Goal: Task Accomplishment & Management: Manage account settings

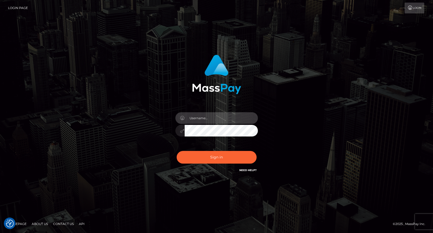
type input "[PERSON_NAME].onemp"
click at [221, 159] on button "Sign in" at bounding box center [217, 157] width 80 height 13
checkbox input "true"
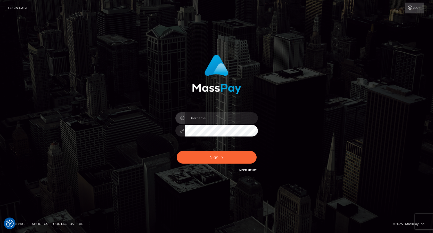
checkbox input "true"
type input "[PERSON_NAME].onemp"
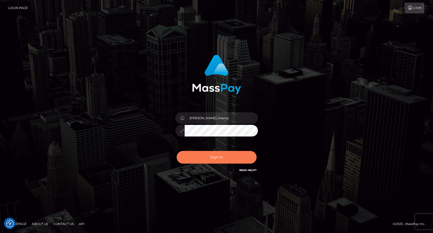
click at [220, 156] on button "Sign in" at bounding box center [217, 157] width 80 height 13
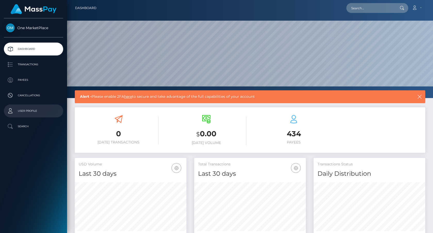
click at [29, 110] on p "User Profile" at bounding box center [33, 111] width 55 height 8
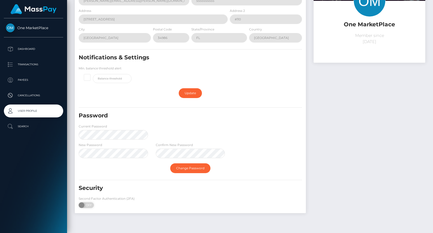
scroll to position [59, 0]
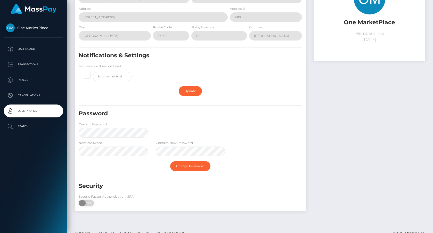
click at [85, 203] on span at bounding box center [82, 203] width 7 height 6
drag, startPoint x: 83, startPoint y: 202, endPoint x: 87, endPoint y: 202, distance: 3.9
click at [95, 202] on div "Second Factor Authentication (2FA) ON OFF" at bounding box center [113, 201] width 77 height 15
drag, startPoint x: 82, startPoint y: 201, endPoint x: 104, endPoint y: 203, distance: 22.2
click at [95, 202] on div "Second Factor Authentication (2FA) ON OFF" at bounding box center [113, 201] width 77 height 15
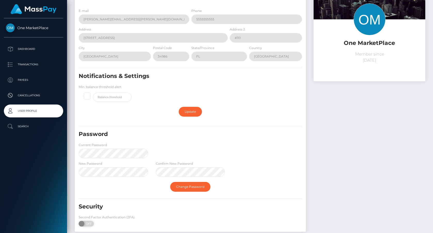
scroll to position [46, 0]
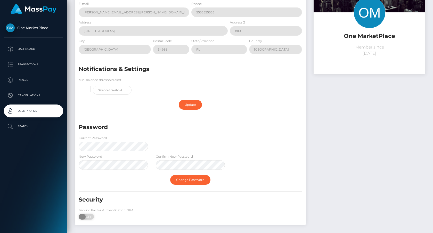
click at [82, 214] on span at bounding box center [82, 217] width 7 height 6
drag, startPoint x: 83, startPoint y: 215, endPoint x: 96, endPoint y: 217, distance: 12.7
click at [96, 217] on div "Second Factor Authentication (2FA) ON OFF" at bounding box center [113, 214] width 77 height 15
click at [80, 216] on span at bounding box center [82, 217] width 7 height 6
click at [81, 216] on span at bounding box center [82, 217] width 7 height 6
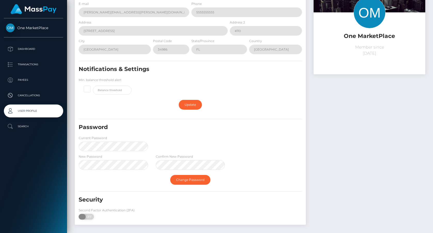
click at [81, 216] on span at bounding box center [82, 217] width 7 height 6
drag, startPoint x: 84, startPoint y: 216, endPoint x: 99, endPoint y: 216, distance: 14.5
click at [99, 216] on div "Second Factor Authentication (2FA) ON OFF" at bounding box center [113, 214] width 77 height 15
drag, startPoint x: 78, startPoint y: 215, endPoint x: 110, endPoint y: 213, distance: 32.3
click at [107, 214] on div "Second Factor Authentication (2FA) ON OFF" at bounding box center [113, 214] width 77 height 15
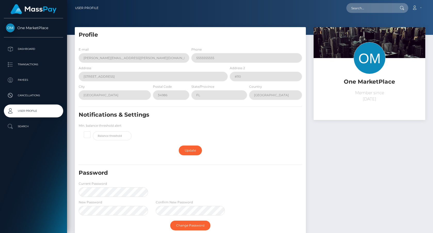
scroll to position [0, 0]
click at [191, 222] on link "Change Password" at bounding box center [190, 225] width 40 height 10
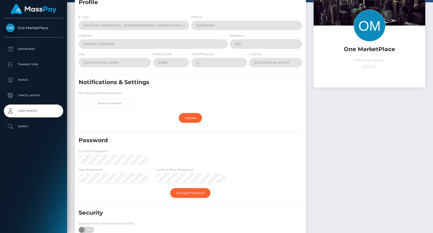
scroll to position [43, 0]
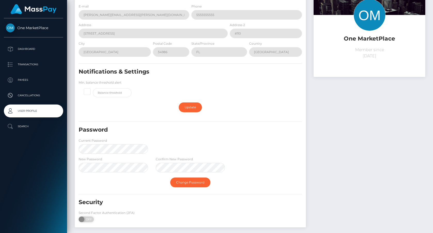
click at [201, 182] on link "Change Password" at bounding box center [190, 182] width 40 height 10
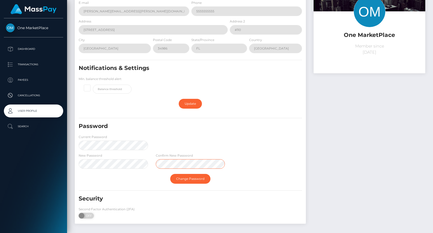
scroll to position [46, 0]
click at [192, 177] on link "Change Password" at bounding box center [190, 179] width 40 height 10
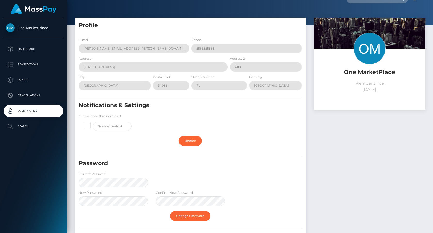
scroll to position [17, 0]
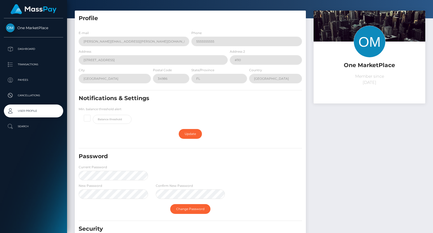
click at [200, 133] on link "Update" at bounding box center [190, 134] width 23 height 10
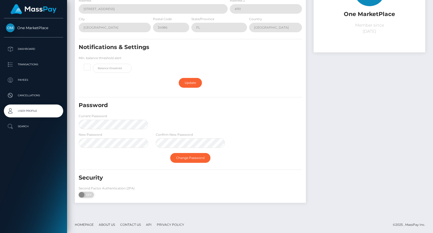
scroll to position [67, 0]
click at [83, 194] on span at bounding box center [82, 195] width 7 height 6
click at [83, 195] on span at bounding box center [82, 195] width 7 height 6
drag, startPoint x: 83, startPoint y: 195, endPoint x: 102, endPoint y: 195, distance: 18.8
click at [101, 195] on div "Second Factor Authentication (2FA) ON OFF" at bounding box center [113, 193] width 77 height 15
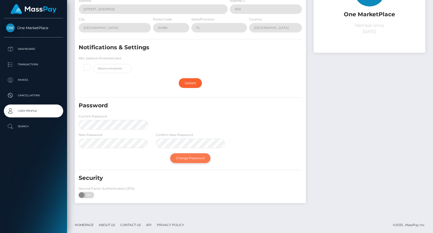
click at [187, 158] on link "Change Password" at bounding box center [190, 158] width 40 height 10
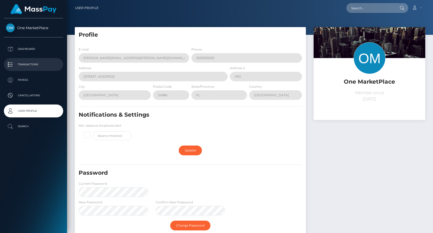
click at [35, 65] on p "Transactions" at bounding box center [33, 65] width 55 height 8
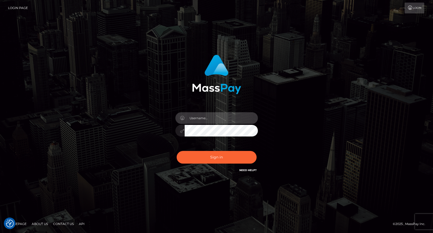
type input "[PERSON_NAME].onemp"
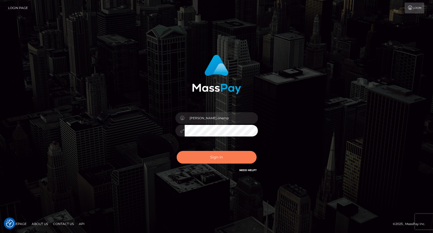
click at [222, 159] on button "Sign in" at bounding box center [217, 157] width 80 height 13
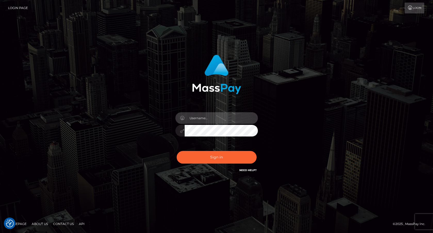
type input "frank.onemp"
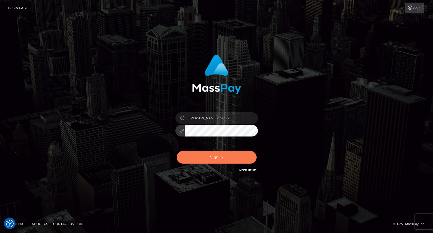
click at [223, 160] on button "Sign in" at bounding box center [217, 157] width 80 height 13
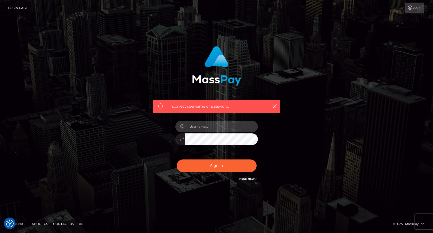
type input "[PERSON_NAME].onemp"
click at [216, 166] on button "Sign in" at bounding box center [217, 165] width 80 height 13
type input "frank.onemp"
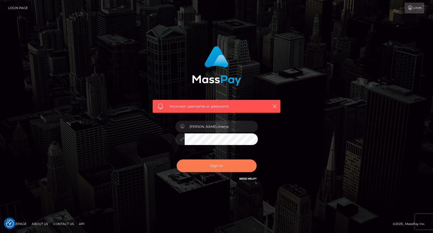
click at [221, 166] on button "Sign in" at bounding box center [217, 165] width 80 height 13
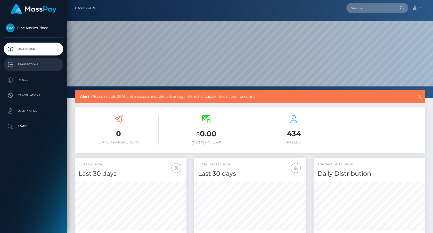
click at [29, 65] on p "Transactions" at bounding box center [33, 65] width 55 height 8
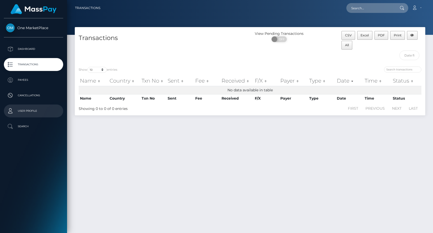
click at [31, 112] on p "User Profile" at bounding box center [33, 111] width 55 height 8
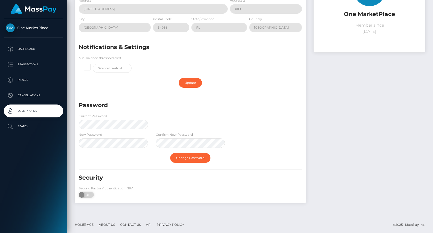
scroll to position [67, 0]
drag, startPoint x: 85, startPoint y: 194, endPoint x: 91, endPoint y: 195, distance: 6.1
click at [101, 194] on div "Second Factor Authentication (2FA) ON OFF" at bounding box center [113, 193] width 77 height 15
drag, startPoint x: 82, startPoint y: 195, endPoint x: 121, endPoint y: 197, distance: 39.8
click at [105, 196] on div "Second Factor Authentication (2FA) ON OFF" at bounding box center [113, 193] width 77 height 15
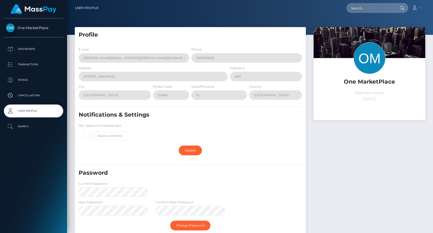
scroll to position [0, 0]
click at [30, 96] on p "Cancellations" at bounding box center [33, 96] width 55 height 8
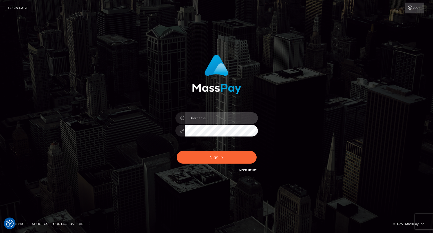
checkbox input "true"
type input "frank.onemp"
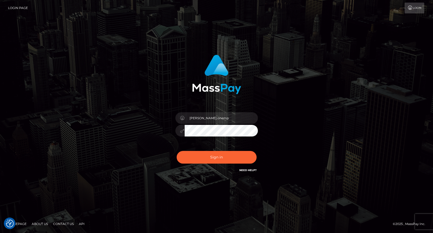
click at [206, 155] on button "Sign in" at bounding box center [217, 157] width 80 height 13
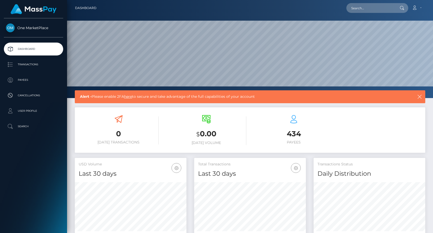
scroll to position [91, 112]
click at [417, 10] on link "Account" at bounding box center [416, 8] width 15 height 11
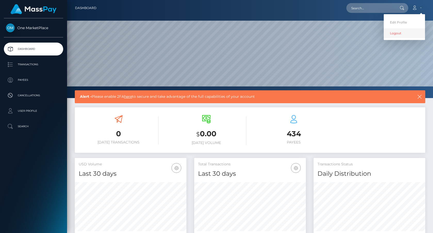
click at [402, 35] on link "Logout" at bounding box center [404, 33] width 41 height 10
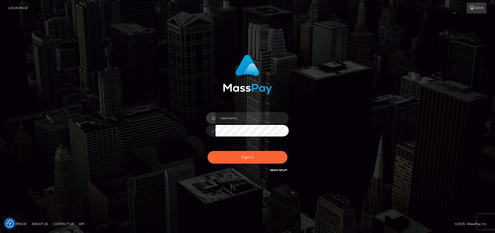
click at [236, 119] on input "text" at bounding box center [252, 118] width 73 height 12
click at [244, 120] on input "text" at bounding box center [252, 118] width 73 height 12
type input "[PERSON_NAME][EMAIL_ADDRESS][PERSON_NAME]"
click at [250, 163] on button "Sign in" at bounding box center [248, 157] width 80 height 13
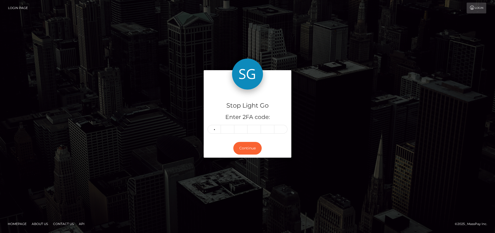
type input "1"
type input "0"
type input "3"
type input "9"
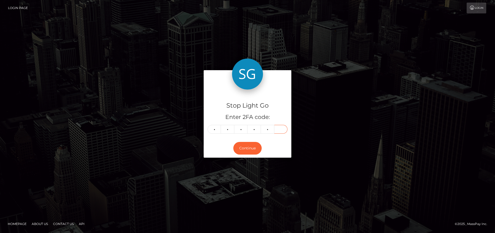
type input "9"
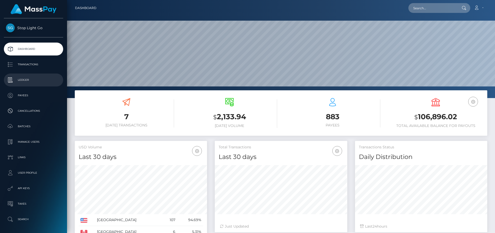
click at [26, 78] on p "Ledger" at bounding box center [33, 80] width 55 height 8
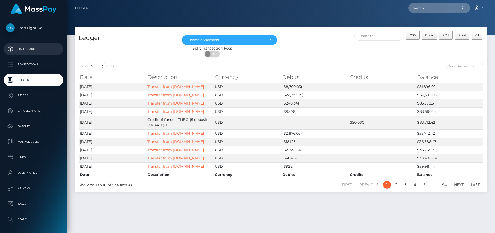
click at [27, 46] on p "Dashboard" at bounding box center [33, 49] width 55 height 8
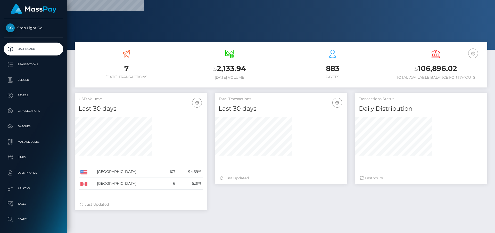
scroll to position [49, 0]
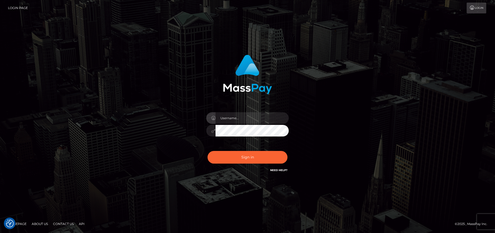
click at [252, 120] on input "text" at bounding box center [252, 118] width 73 height 12
type input "frank.onemp"
click at [252, 159] on button "Sign in" at bounding box center [248, 157] width 80 height 13
checkbox input "true"
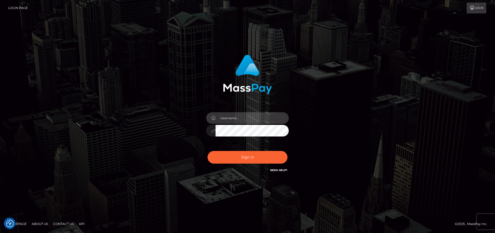
checkbox input "true"
type input "frank.onemp"
click at [255, 157] on button "Sign in" at bounding box center [248, 157] width 80 height 13
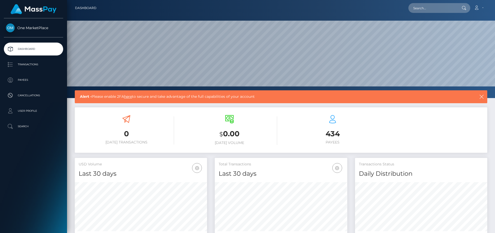
scroll to position [91, 133]
click at [482, 8] on link "Account" at bounding box center [478, 8] width 15 height 11
click at [464, 32] on link "Logout" at bounding box center [466, 33] width 41 height 10
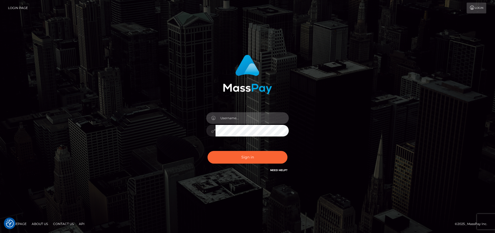
click at [253, 120] on input "text" at bounding box center [252, 118] width 73 height 12
type input "frank.minyon@cforth.com2"
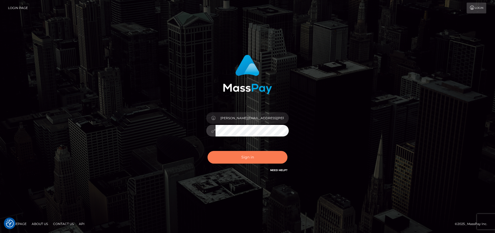
click at [259, 157] on button "Sign in" at bounding box center [248, 157] width 80 height 13
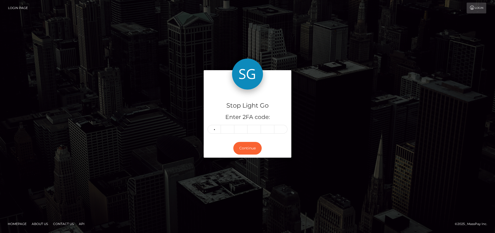
type input "9"
type input "4"
type input "3"
type input "4"
type input "9"
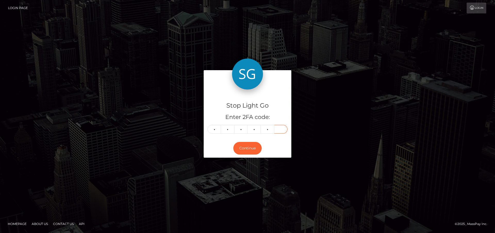
type input "5"
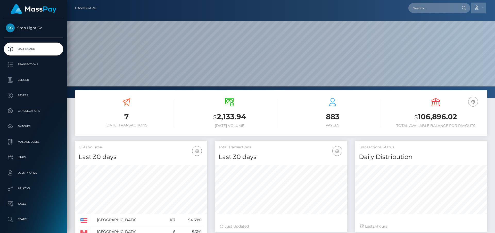
drag, startPoint x: 480, startPoint y: 6, endPoint x: 480, endPoint y: 12, distance: 6.2
click at [480, 6] on link "Account" at bounding box center [478, 8] width 15 height 11
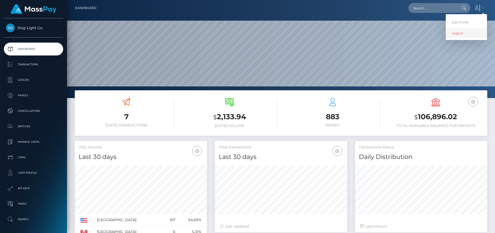
click at [464, 32] on link "Logout" at bounding box center [466, 33] width 41 height 10
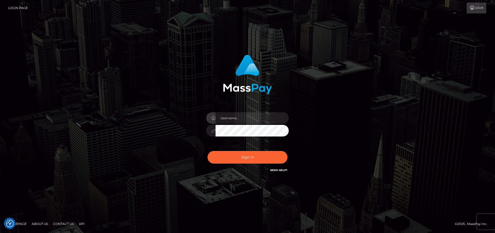
checkbox input "true"
click at [248, 119] on input "text" at bounding box center [252, 118] width 73 height 12
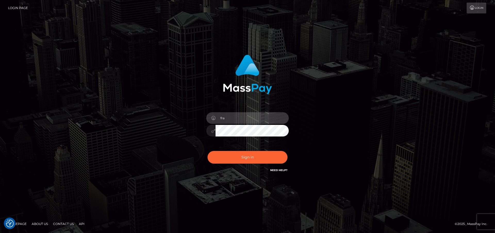
type input "[PERSON_NAME].onemp"
click at [253, 161] on button "Sign in" at bounding box center [248, 157] width 80 height 13
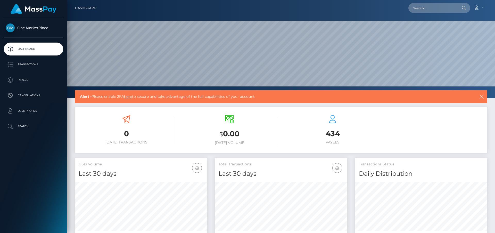
scroll to position [91, 133]
click at [27, 109] on p "User Profile" at bounding box center [33, 111] width 55 height 8
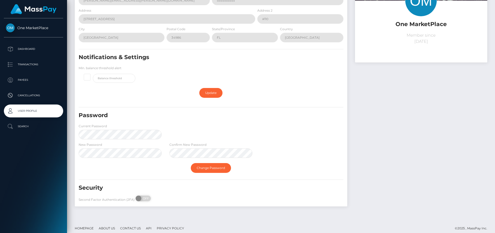
scroll to position [59, 0]
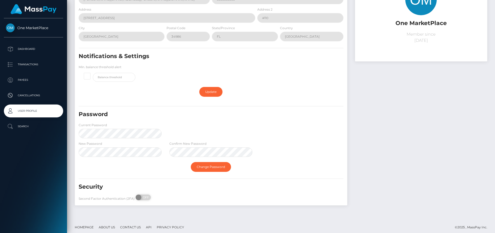
click at [128, 152] on form "E-mail Frank.Minyon@cforth.com Phone 5555555555 Address 1391 NW St Lucie West B…" at bounding box center [211, 95] width 265 height 215
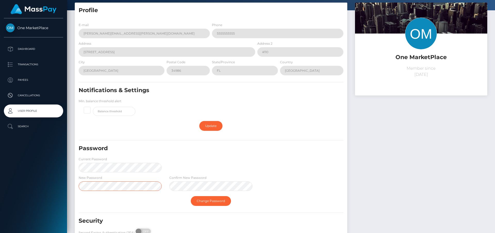
scroll to position [25, 0]
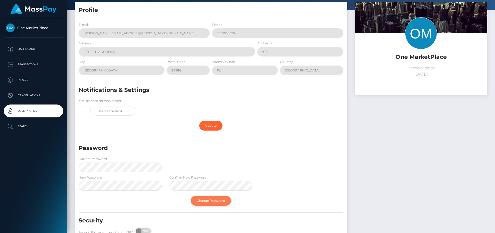
click at [216, 199] on link "Change Password" at bounding box center [211, 201] width 40 height 10
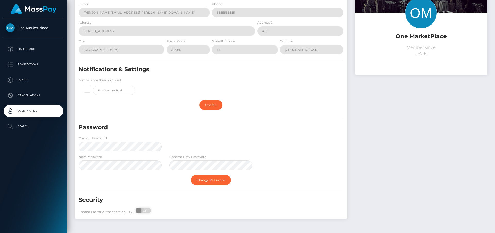
scroll to position [51, 0]
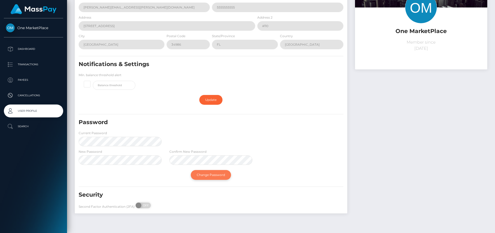
click at [219, 174] on link "Change Password" at bounding box center [211, 175] width 40 height 10
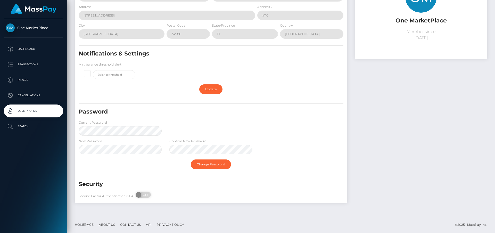
scroll to position [61, 0]
drag, startPoint x: 136, startPoint y: 194, endPoint x: 141, endPoint y: 195, distance: 4.6
click at [156, 194] on div "Second Factor Authentication (2FA) ON OFF" at bounding box center [120, 196] width 91 height 8
click at [138, 195] on span at bounding box center [139, 195] width 7 height 6
click at [139, 195] on span at bounding box center [139, 195] width 7 height 6
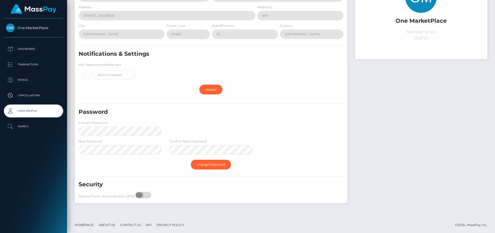
click at [140, 195] on span at bounding box center [139, 195] width 7 height 6
drag, startPoint x: 137, startPoint y: 194, endPoint x: 154, endPoint y: 195, distance: 16.8
click at [155, 195] on div "Second Factor Authentication (2FA) ON OFF" at bounding box center [120, 196] width 91 height 8
drag, startPoint x: 145, startPoint y: 193, endPoint x: 158, endPoint y: 193, distance: 12.4
click at [157, 192] on div "Second Factor Authentication (2FA) ON OFF" at bounding box center [120, 196] width 91 height 8
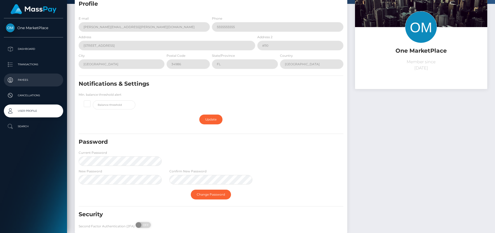
scroll to position [31, 0]
click at [30, 79] on p "Payees" at bounding box center [33, 80] width 55 height 8
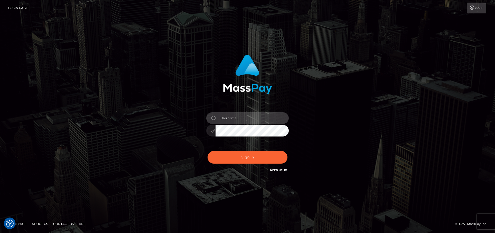
type input "[PERSON_NAME].onemp"
click at [257, 156] on button "Sign in" at bounding box center [248, 157] width 80 height 13
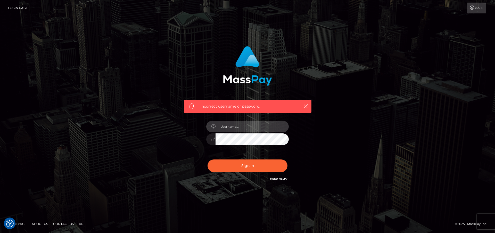
type input "frank.onemp"
click at [254, 163] on button "Sign in" at bounding box center [248, 165] width 80 height 13
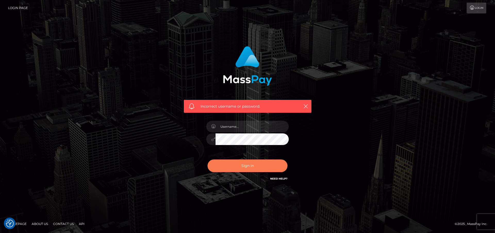
checkbox input "true"
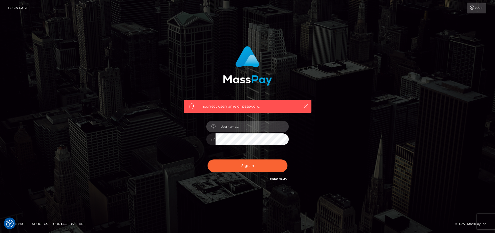
type input "[PERSON_NAME].onemp"
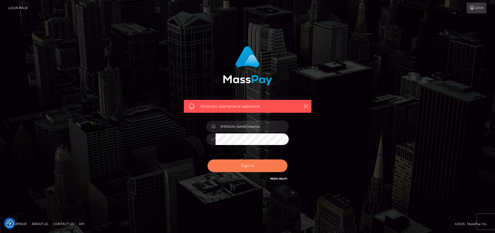
click at [253, 167] on button "Sign in" at bounding box center [248, 165] width 80 height 13
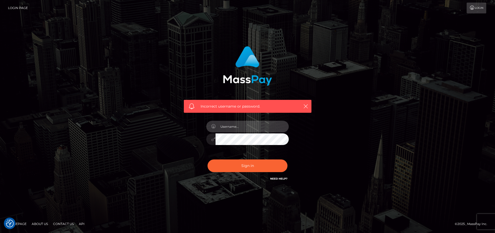
type input "[PERSON_NAME].onemp"
click at [215, 138] on div at bounding box center [247, 138] width 83 height 10
click at [248, 167] on button "Sign in" at bounding box center [248, 165] width 80 height 13
checkbox input "true"
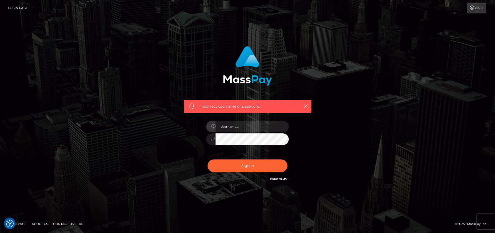
checkbox input "true"
type input "frank.onemp"
click at [254, 165] on button "Sign in" at bounding box center [248, 165] width 80 height 13
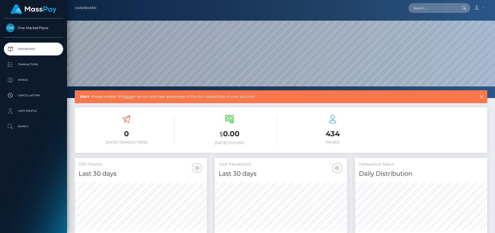
scroll to position [91, 133]
click at [30, 113] on p "User Profile" at bounding box center [33, 111] width 55 height 8
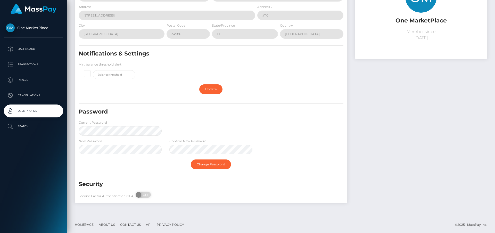
scroll to position [61, 0]
click at [140, 193] on span at bounding box center [139, 195] width 7 height 6
drag, startPoint x: 139, startPoint y: 193, endPoint x: 157, endPoint y: 194, distance: 17.8
click at [157, 194] on div "Second Factor Authentication (2FA) ON OFF" at bounding box center [120, 196] width 91 height 8
click at [134, 194] on div "Second Factor Authentication (2FA) ON OFF" at bounding box center [120, 196] width 91 height 8
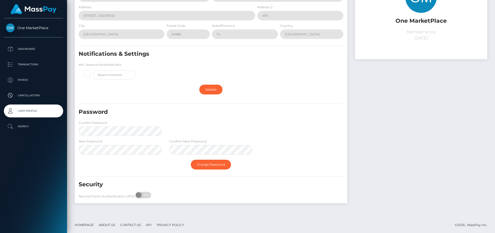
checkbox input "true"
drag, startPoint x: 137, startPoint y: 194, endPoint x: 153, endPoint y: 195, distance: 16.0
click at [153, 195] on div "Second Factor Authentication (2FA) ON OFF" at bounding box center [120, 196] width 91 height 8
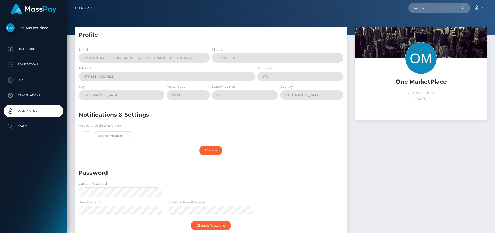
scroll to position [0, 0]
drag, startPoint x: 208, startPoint y: 150, endPoint x: 209, endPoint y: 153, distance: 3.0
click at [208, 150] on link "Update" at bounding box center [210, 150] width 23 height 10
click at [209, 150] on link "Update" at bounding box center [210, 150] width 23 height 10
click at [93, 131] on span at bounding box center [93, 131] width 0 height 0
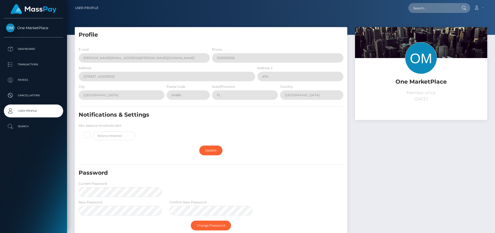
click at [89, 135] on input "checkbox" at bounding box center [89, 133] width 3 height 3
checkbox input "true"
click at [209, 150] on link "Update" at bounding box center [210, 150] width 23 height 10
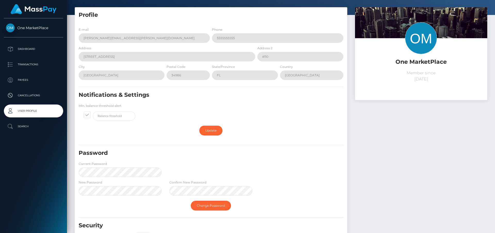
scroll to position [23, 0]
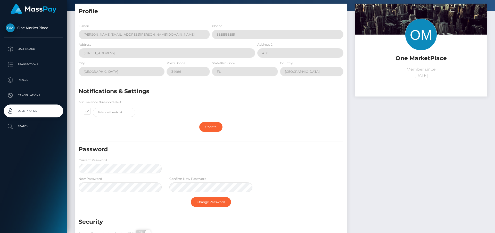
click at [120, 192] on div "New Password" at bounding box center [120, 185] width 91 height 19
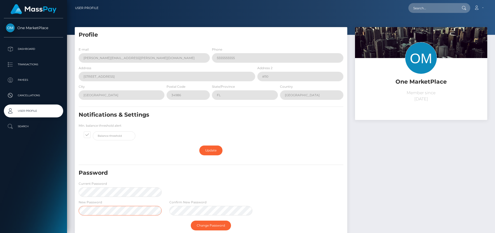
click at [124, 188] on form "E-mail Frank.Minyon@cforth.com Phone 5555555555 Address 1391 NW St Lucie West B…" at bounding box center [211, 154] width 265 height 215
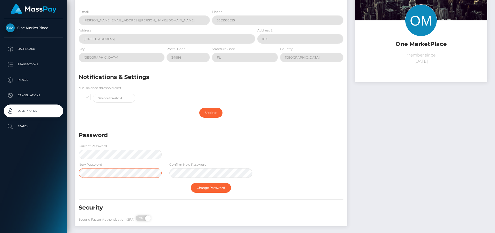
scroll to position [38, 0]
click at [212, 187] on link "Change Password" at bounding box center [211, 187] width 40 height 10
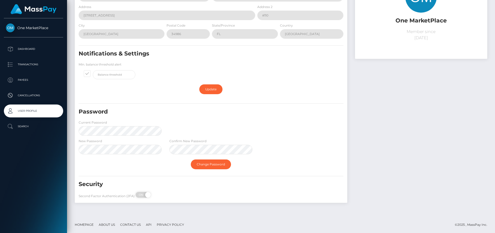
scroll to position [61, 0]
click at [25, 78] on p "Payees" at bounding box center [33, 80] width 55 height 8
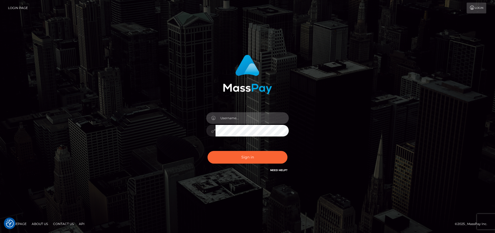
type input "[PERSON_NAME].onemp"
click at [252, 161] on button "Sign in" at bounding box center [248, 157] width 80 height 13
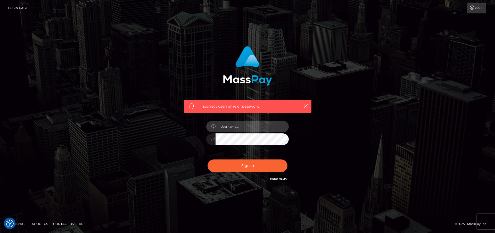
click at [236, 126] on input "text" at bounding box center [252, 127] width 73 height 12
type input "[PERSON_NAME].onemp"
click at [250, 163] on button "Sign in" at bounding box center [248, 165] width 80 height 13
type input "frank.onemp"
click at [256, 164] on button "Sign in" at bounding box center [248, 165] width 80 height 13
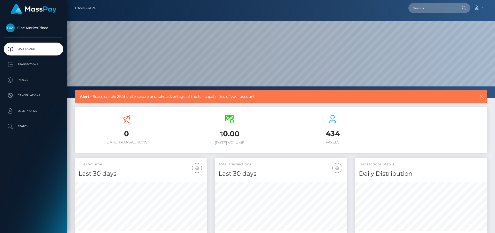
scroll to position [91, 133]
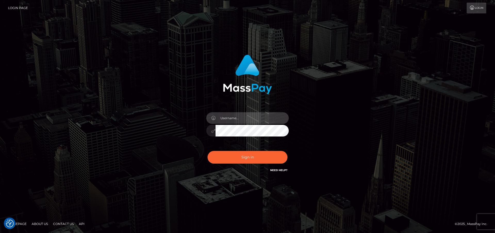
type input "[PERSON_NAME].onemp"
click at [247, 159] on button "Sign in" at bounding box center [248, 157] width 80 height 13
type input "[PERSON_NAME].onemp"
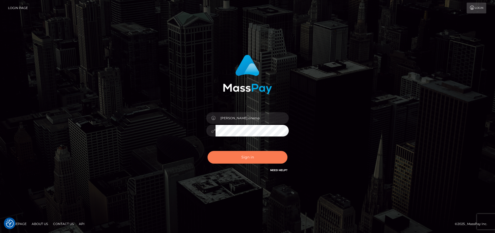
click at [254, 155] on button "Sign in" at bounding box center [248, 157] width 80 height 13
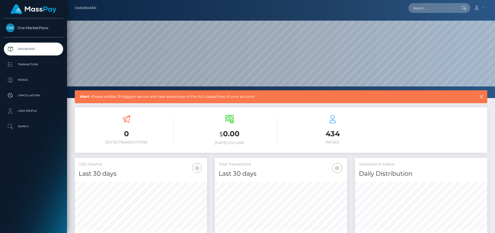
scroll to position [91, 133]
click at [26, 110] on p "User Profile" at bounding box center [33, 111] width 55 height 8
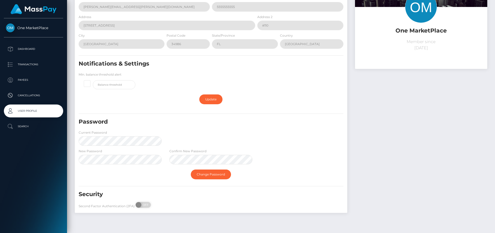
scroll to position [58, 0]
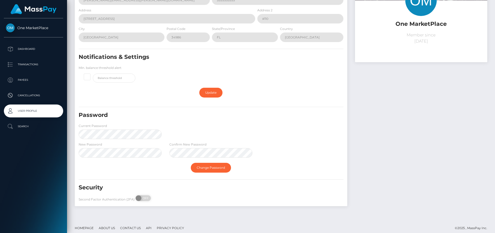
drag, startPoint x: 139, startPoint y: 197, endPoint x: 155, endPoint y: 197, distance: 16.0
click at [155, 197] on div "Second Factor Authentication (2FA) ON OFF" at bounding box center [120, 199] width 91 height 8
checkbox input "true"
drag, startPoint x: 136, startPoint y: 196, endPoint x: 157, endPoint y: 197, distance: 20.9
click at [157, 197] on div "Second Factor Authentication (2FA) ON OFF" at bounding box center [120, 199] width 91 height 8
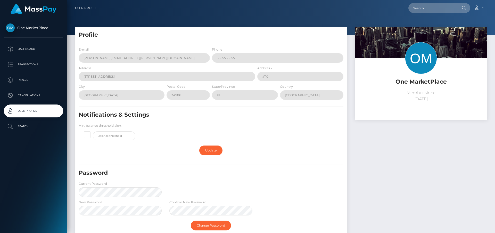
scroll to position [0, 0]
click at [29, 49] on p "Dashboard" at bounding box center [33, 49] width 55 height 8
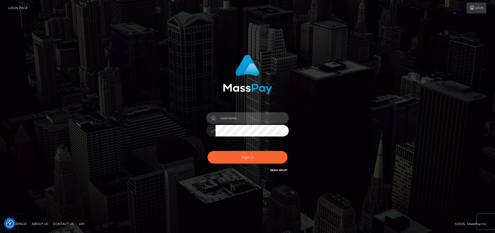
type input "[PERSON_NAME].onemp"
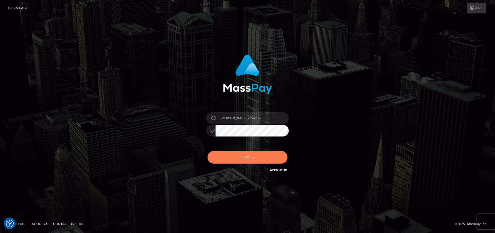
click at [261, 161] on button "Sign in" at bounding box center [248, 157] width 80 height 13
checkbox input "true"
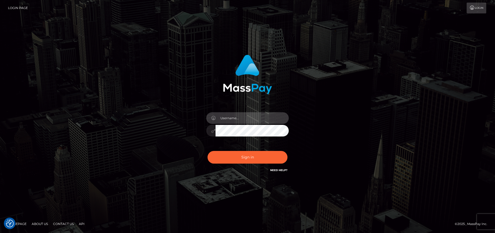
type input "[PERSON_NAME].onemp"
click at [256, 157] on button "Sign in" at bounding box center [248, 157] width 80 height 13
